Goal: Find contact information: Find contact information

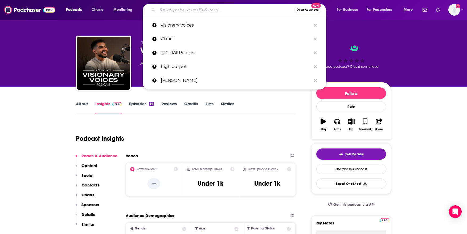
click at [191, 11] on input "Search podcasts, credits, & more..." at bounding box center [225, 10] width 137 height 9
paste input "High Output: The Future of Engineering"
type input "High Output: The Future of Engineering"
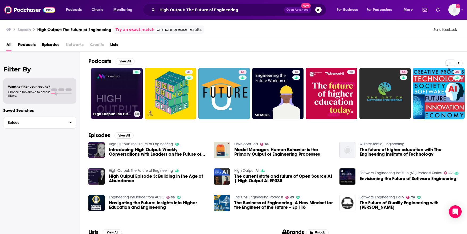
click at [121, 87] on link "High Output: The Future of Engineering" at bounding box center [117, 94] width 52 height 52
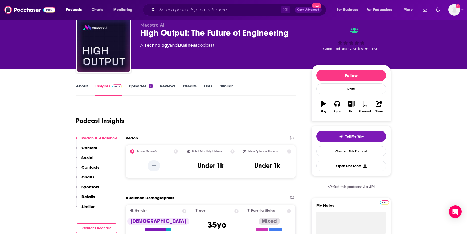
click at [91, 165] on p "Contacts" at bounding box center [90, 167] width 18 height 5
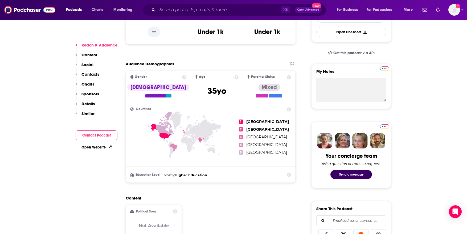
scroll to position [179, 0]
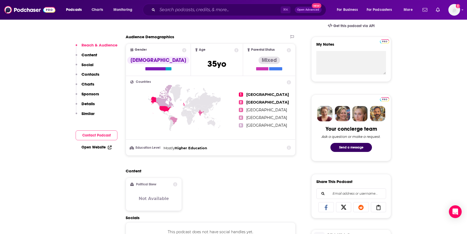
click at [93, 76] on p "Contacts" at bounding box center [90, 74] width 18 height 5
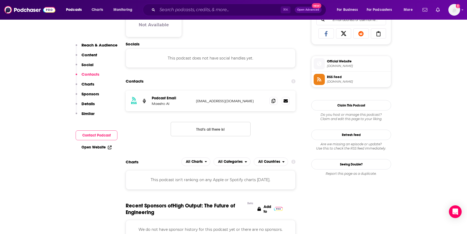
scroll to position [356, 0]
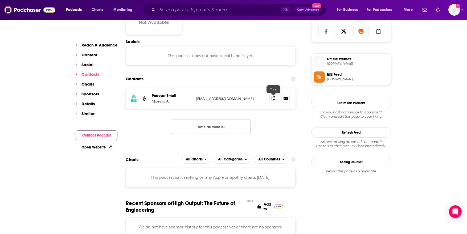
click at [273, 97] on icon at bounding box center [273, 98] width 4 height 4
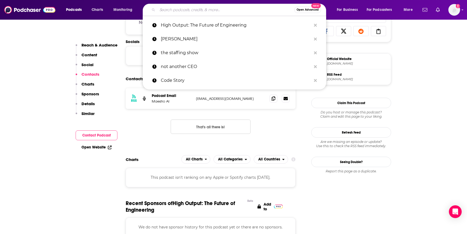
click at [184, 11] on input "Search podcasts, credits, & more..." at bounding box center [225, 10] width 137 height 9
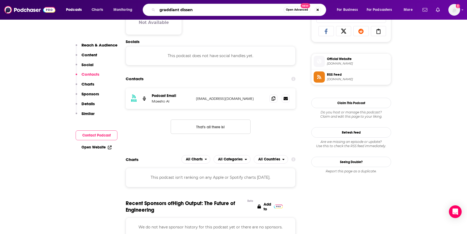
type input "graddiant dissent"
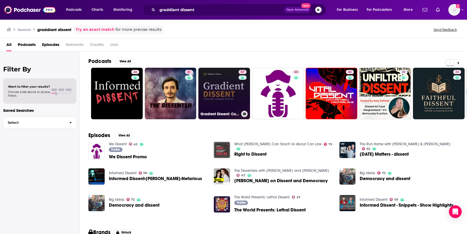
click at [214, 87] on link "57 Gradient Dissent: Conversations on AI" at bounding box center [224, 94] width 52 height 52
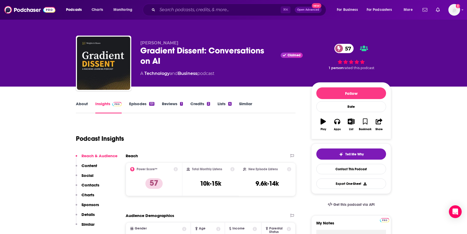
click at [95, 186] on p "Contacts" at bounding box center [90, 185] width 18 height 5
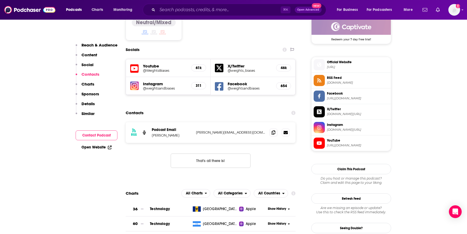
scroll to position [450, 0]
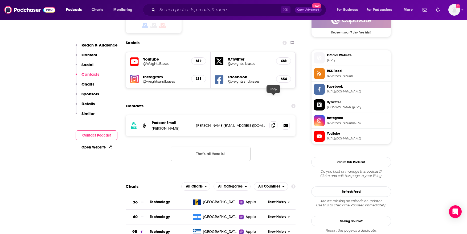
click at [273, 123] on icon at bounding box center [273, 125] width 4 height 4
drag, startPoint x: 177, startPoint y: 101, endPoint x: 152, endPoint y: 103, distance: 25.1
click at [152, 126] on p "[PERSON_NAME]" at bounding box center [172, 128] width 40 height 5
copy p "[PERSON_NAME]"
